Goal: Browse casually: Explore the website without a specific task or goal

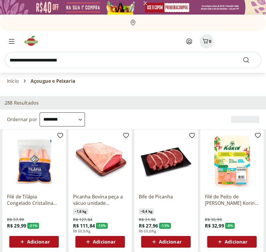
select select "**********"
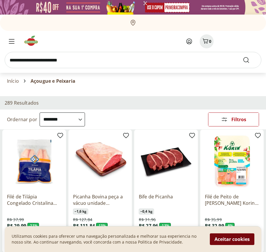
click at [232, 239] on button "Aceitar cookies" at bounding box center [232, 239] width 45 height 12
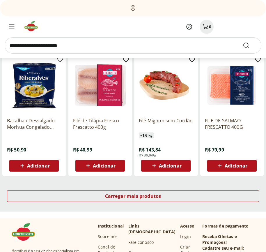
scroll to position [304, 0]
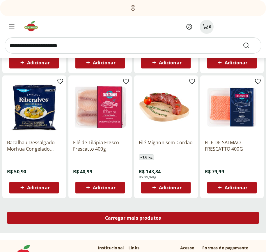
click at [133, 219] on span "Carregar mais produtos" at bounding box center [133, 217] width 56 height 5
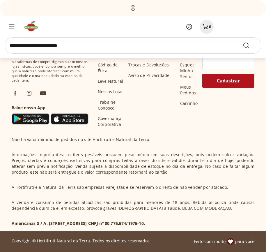
scroll to position [680, 0]
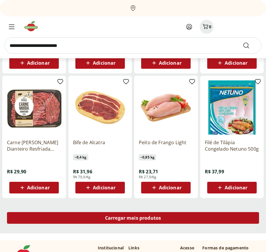
click at [133, 218] on span "Carregar mais produtos" at bounding box center [133, 217] width 56 height 5
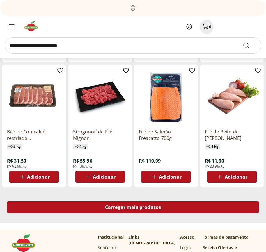
scroll to position [1056, 0]
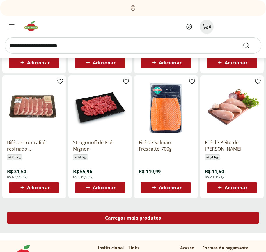
click at [133, 219] on span "Carregar mais produtos" at bounding box center [133, 217] width 56 height 5
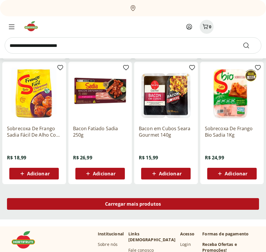
scroll to position [1433, 0]
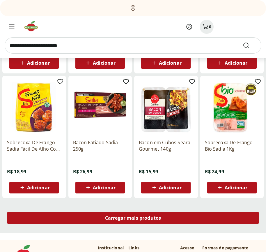
click at [133, 218] on span "Carregar mais produtos" at bounding box center [133, 217] width 56 height 5
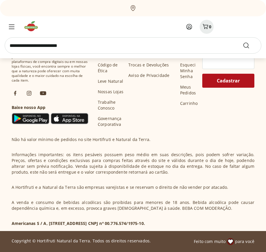
scroll to position [1809, 0]
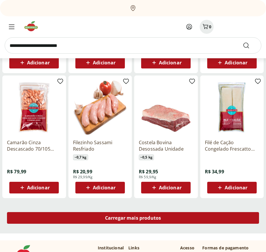
click at [133, 219] on span "Carregar mais produtos" at bounding box center [133, 217] width 56 height 5
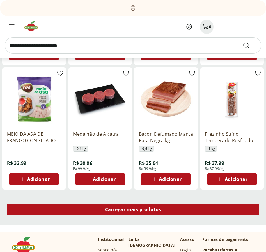
scroll to position [2185, 0]
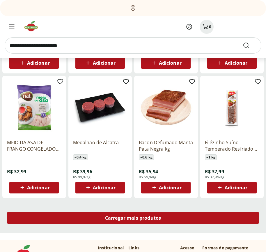
click at [133, 218] on span "Carregar mais produtos" at bounding box center [133, 217] width 56 height 5
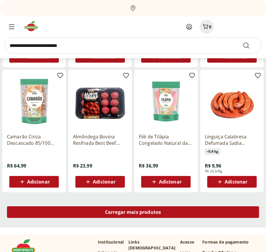
scroll to position [2562, 0]
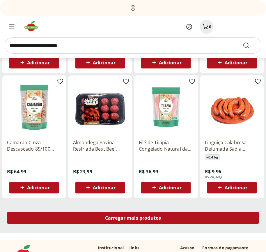
click at [133, 219] on span "Carregar mais produtos" at bounding box center [133, 217] width 56 height 5
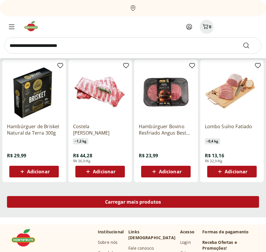
scroll to position [2938, 0]
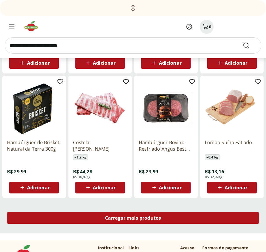
click at [133, 218] on span "Carregar mais produtos" at bounding box center [133, 217] width 56 height 5
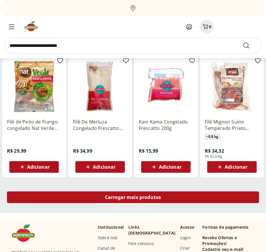
scroll to position [3315, 0]
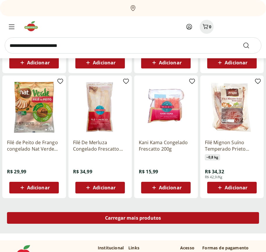
click at [133, 219] on span "Carregar mais produtos" at bounding box center [133, 217] width 56 height 5
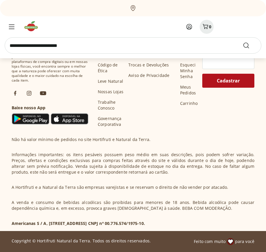
scroll to position [3691, 0]
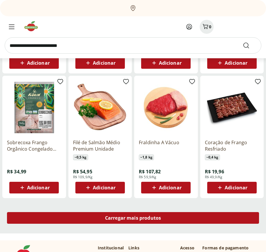
click at [133, 218] on span "Carregar mais produtos" at bounding box center [133, 217] width 56 height 5
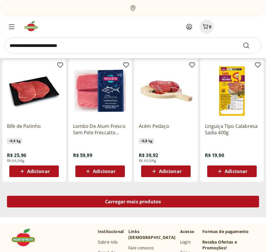
scroll to position [4067, 0]
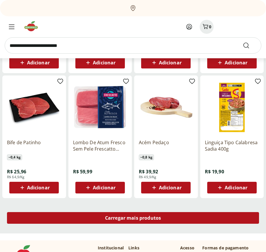
click at [133, 219] on span "Carregar mais produtos" at bounding box center [133, 217] width 56 height 5
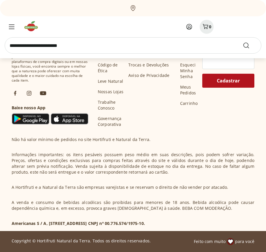
scroll to position [4444, 0]
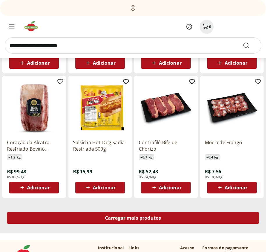
click at [133, 218] on span "Carregar mais produtos" at bounding box center [133, 217] width 56 height 5
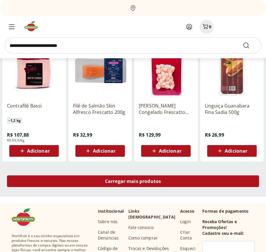
scroll to position [4820, 0]
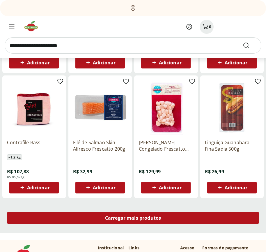
click at [133, 219] on span "Carregar mais produtos" at bounding box center [133, 217] width 56 height 5
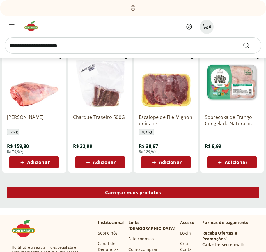
scroll to position [5197, 0]
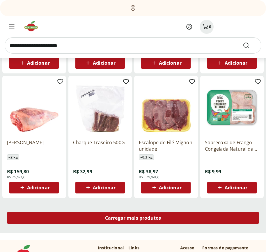
click at [133, 218] on span "Carregar mais produtos" at bounding box center [133, 217] width 56 height 5
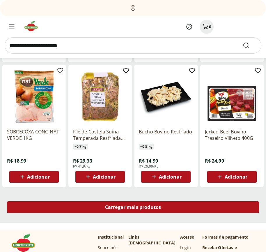
scroll to position [5573, 0]
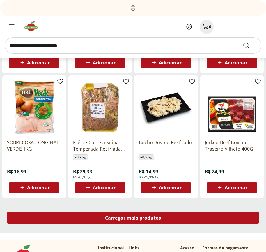
click at [133, 219] on span "Carregar mais produtos" at bounding box center [133, 217] width 56 height 5
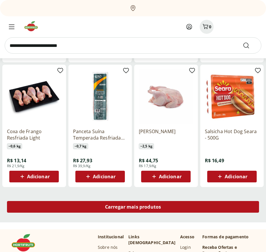
scroll to position [5949, 0]
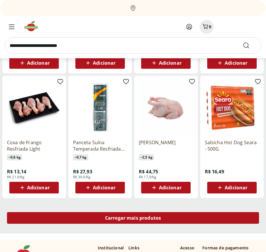
click at [133, 218] on span "Carregar mais produtos" at bounding box center [133, 217] width 56 height 5
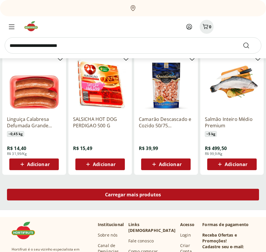
scroll to position [6326, 0]
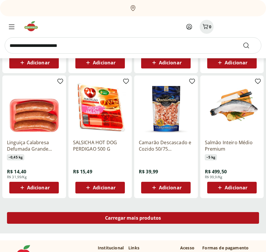
click at [133, 219] on span "Carregar mais produtos" at bounding box center [133, 217] width 56 height 5
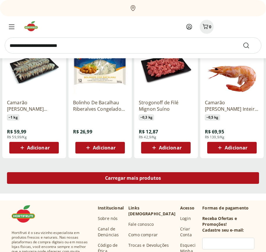
scroll to position [6702, 0]
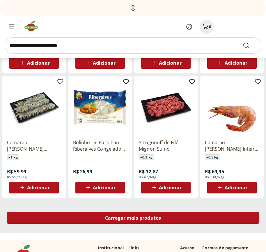
click at [133, 218] on span "Carregar mais produtos" at bounding box center [133, 217] width 56 height 5
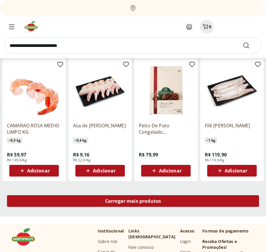
scroll to position [7079, 0]
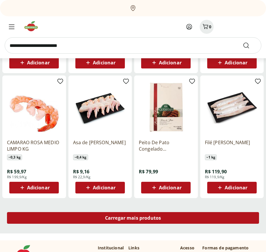
click at [133, 219] on span "Carregar mais produtos" at bounding box center [133, 217] width 56 height 5
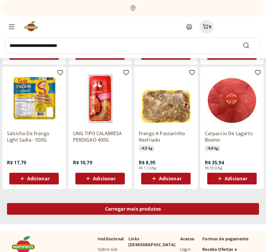
scroll to position [7455, 0]
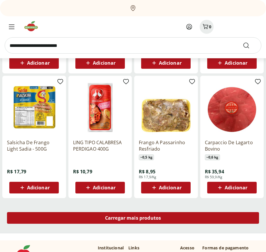
click at [133, 218] on span "Carregar mais produtos" at bounding box center [133, 217] width 56 height 5
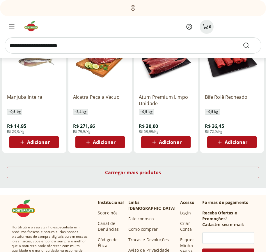
scroll to position [7831, 0]
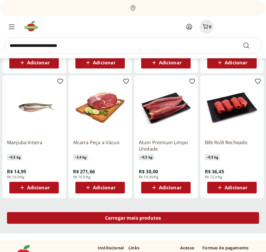
click at [133, 219] on span "Carregar mais produtos" at bounding box center [133, 217] width 56 height 5
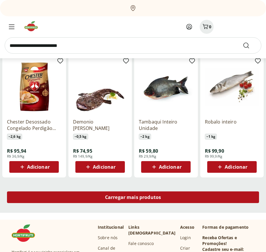
scroll to position [8208, 0]
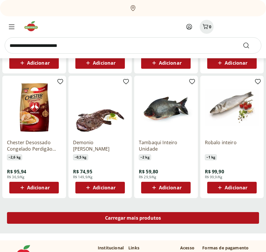
click at [133, 218] on span "Carregar mais produtos" at bounding box center [133, 217] width 56 height 5
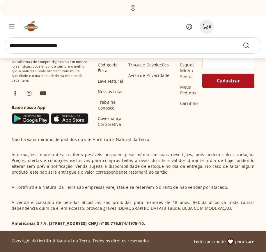
scroll to position [8584, 0]
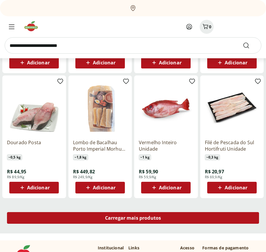
click at [133, 219] on span "Carregar mais produtos" at bounding box center [133, 217] width 56 height 5
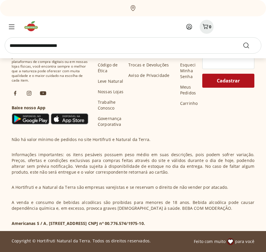
scroll to position [8961, 0]
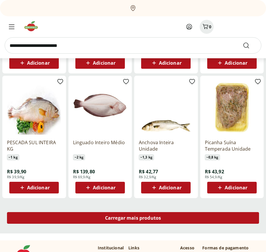
click at [133, 218] on span "Carregar mais produtos" at bounding box center [133, 217] width 56 height 5
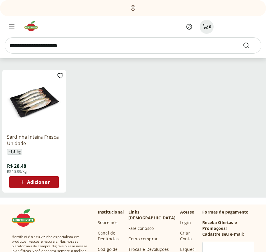
scroll to position [54, 0]
